Goal: Task Accomplishment & Management: Complete application form

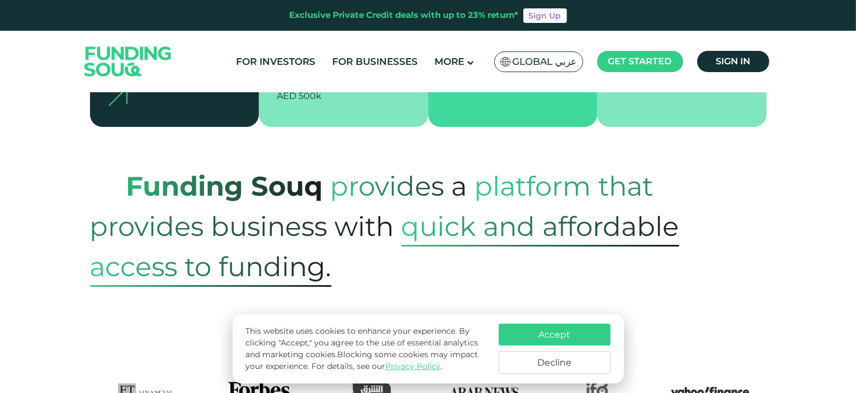
click at [542, 330] on button "Accept" at bounding box center [555, 335] width 112 height 22
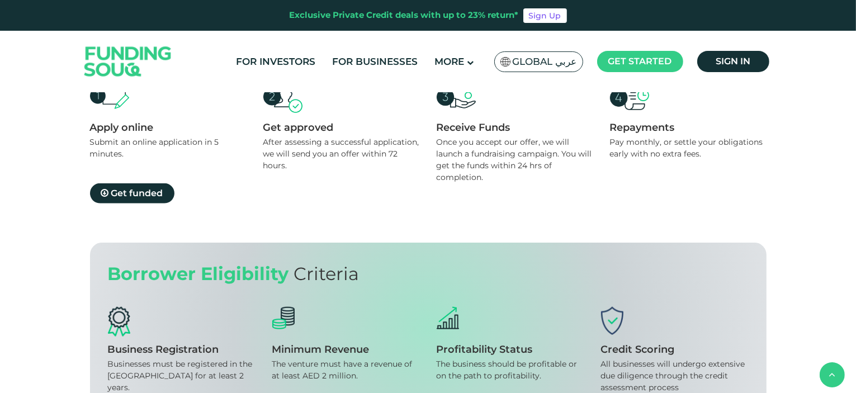
scroll to position [1033, 0]
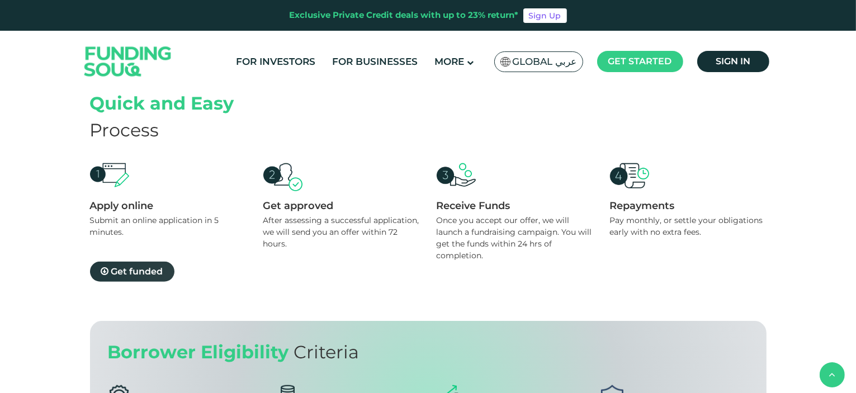
click at [136, 271] on span "Get funded" at bounding box center [137, 271] width 52 height 11
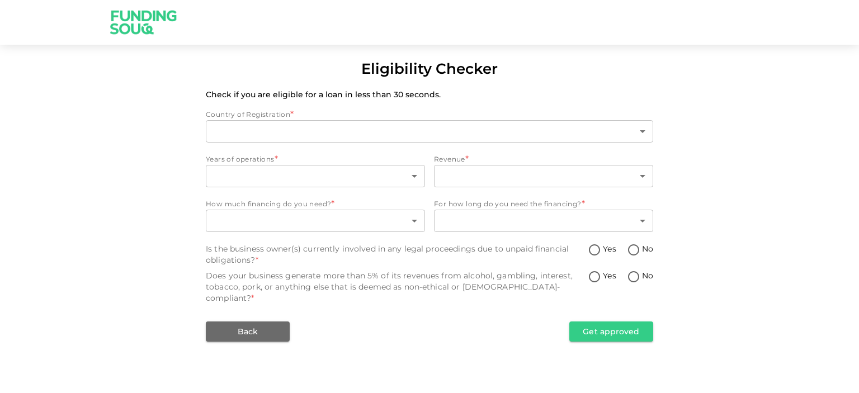
type input "1"
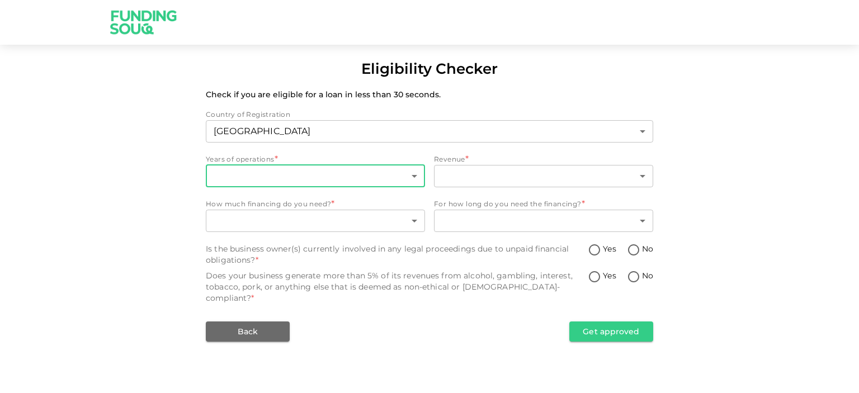
click at [367, 181] on body "Eligibility Checker Check if you are eligible for a loan in less than 30 second…" at bounding box center [429, 196] width 859 height 393
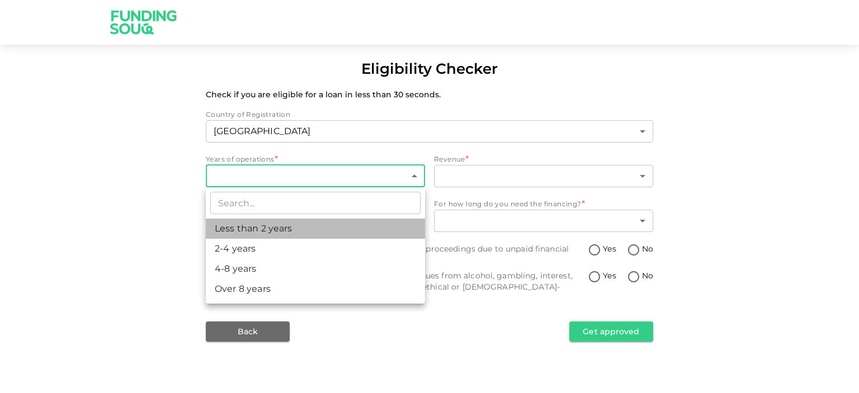
click at [299, 225] on li "Less than 2 years" at bounding box center [315, 229] width 219 height 20
type input "1"
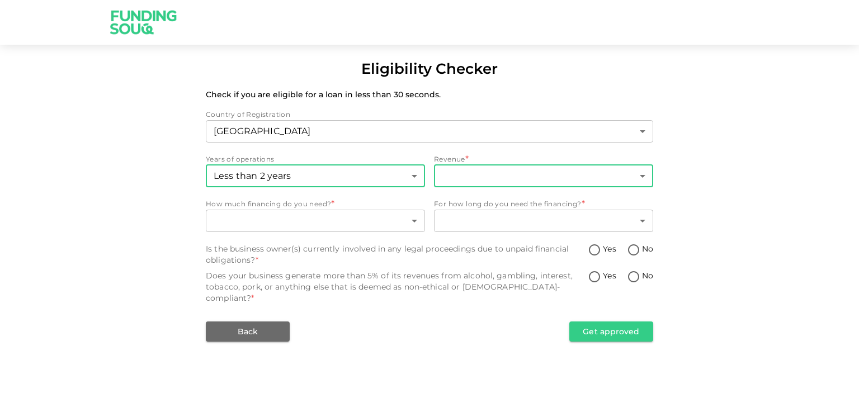
click at [531, 181] on body "Eligibility Checker Check if you are eligible for a loan in less than 30 second…" at bounding box center [429, 196] width 859 height 393
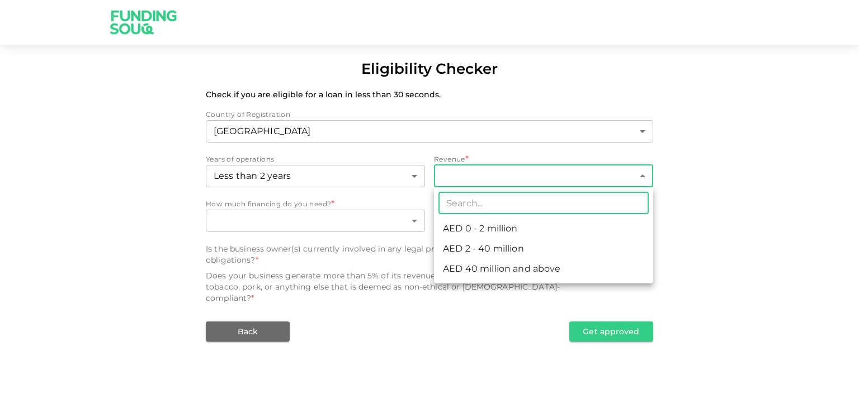
click at [501, 231] on li "AED 0 - 2 million" at bounding box center [543, 229] width 219 height 20
type input "1"
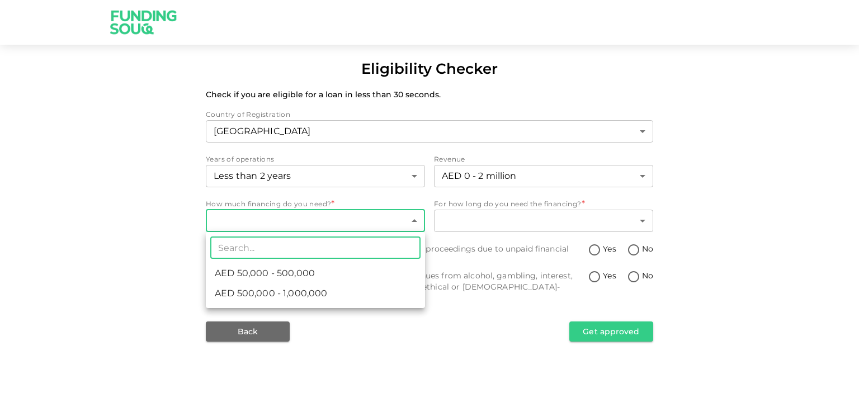
click at [406, 231] on body "Eligibility Checker Check if you are eligible for a loan in less than 30 second…" at bounding box center [429, 196] width 859 height 393
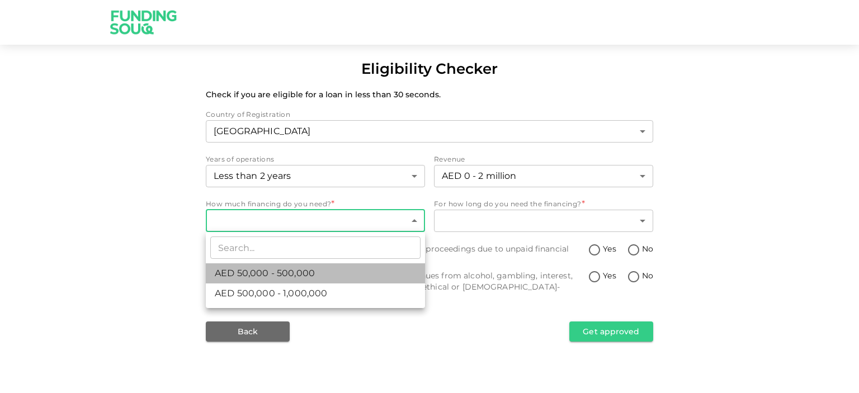
click at [343, 272] on li "AED 50,000 - 500,000" at bounding box center [315, 273] width 219 height 20
type input "1"
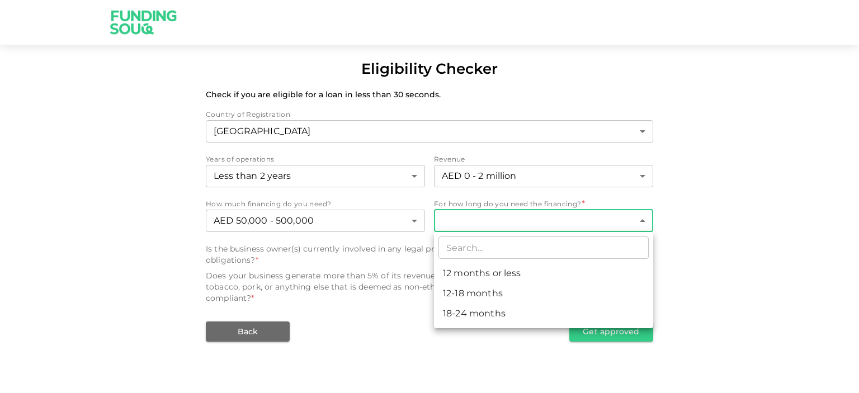
click at [537, 226] on body "Eligibility Checker Check if you are eligible for a loan in less than 30 second…" at bounding box center [429, 196] width 859 height 393
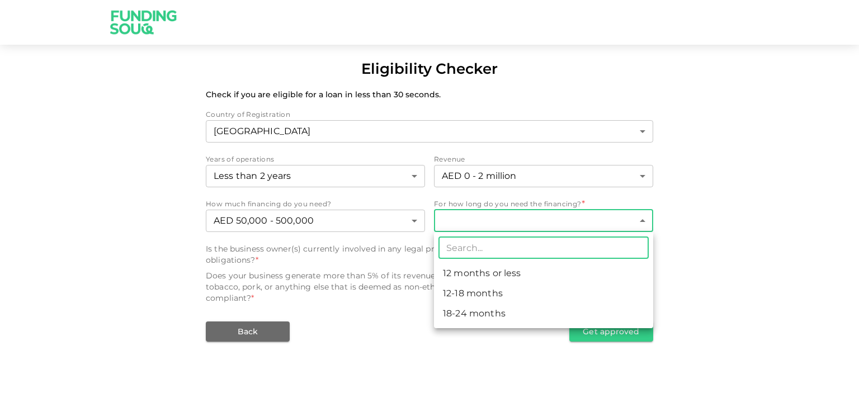
click at [509, 272] on li "12 months or less" at bounding box center [543, 273] width 219 height 20
type input "1"
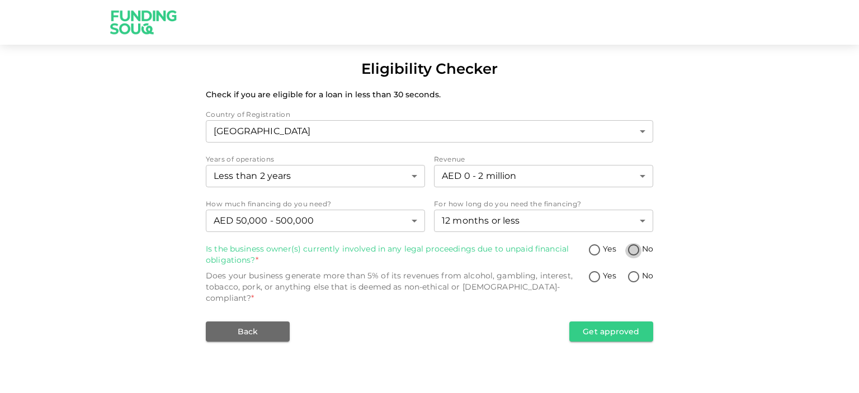
click at [631, 250] on input "No" at bounding box center [633, 250] width 17 height 15
radio input "true"
click at [633, 277] on input "No" at bounding box center [633, 277] width 17 height 15
radio input "true"
click at [619, 321] on button "Get approved" at bounding box center [611, 331] width 84 height 20
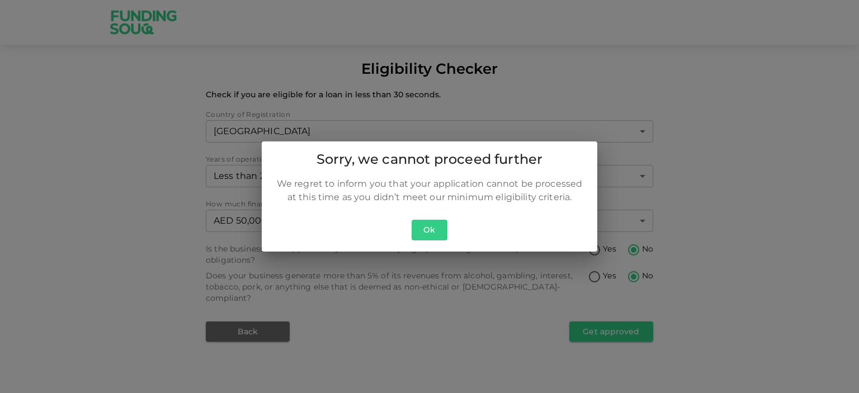
click at [409, 233] on div "Ok" at bounding box center [429, 233] width 335 height 36
drag, startPoint x: 425, startPoint y: 234, endPoint x: 409, endPoint y: 233, distance: 16.3
click at [409, 233] on div "Ok" at bounding box center [429, 233] width 335 height 36
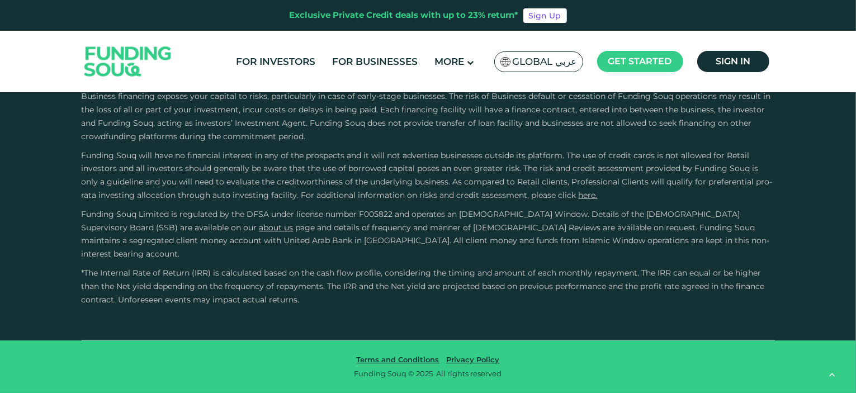
scroll to position [1083, 0]
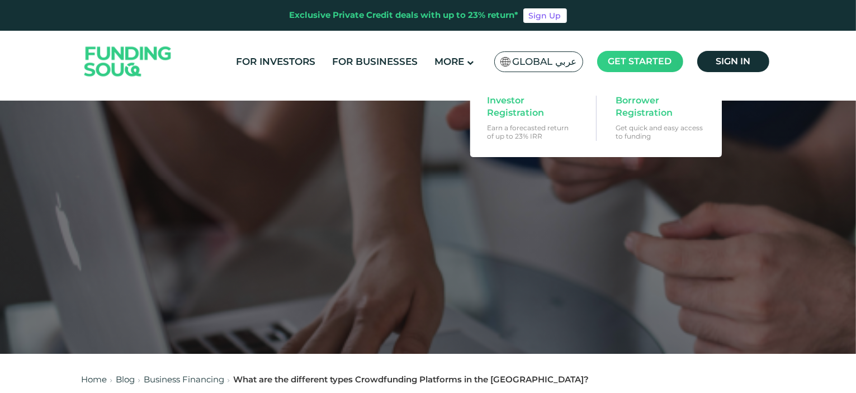
click at [660, 58] on span "Get started" at bounding box center [640, 61] width 64 height 11
